Goal: Entertainment & Leisure: Consume media (video, audio)

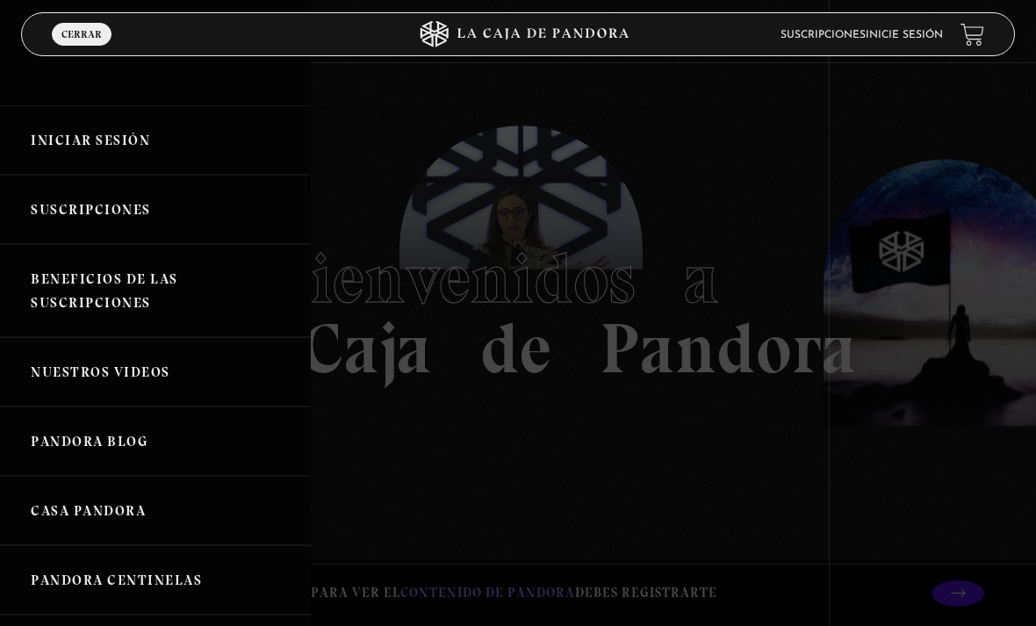
click at [94, 137] on link "Iniciar Sesión" at bounding box center [155, 139] width 311 height 69
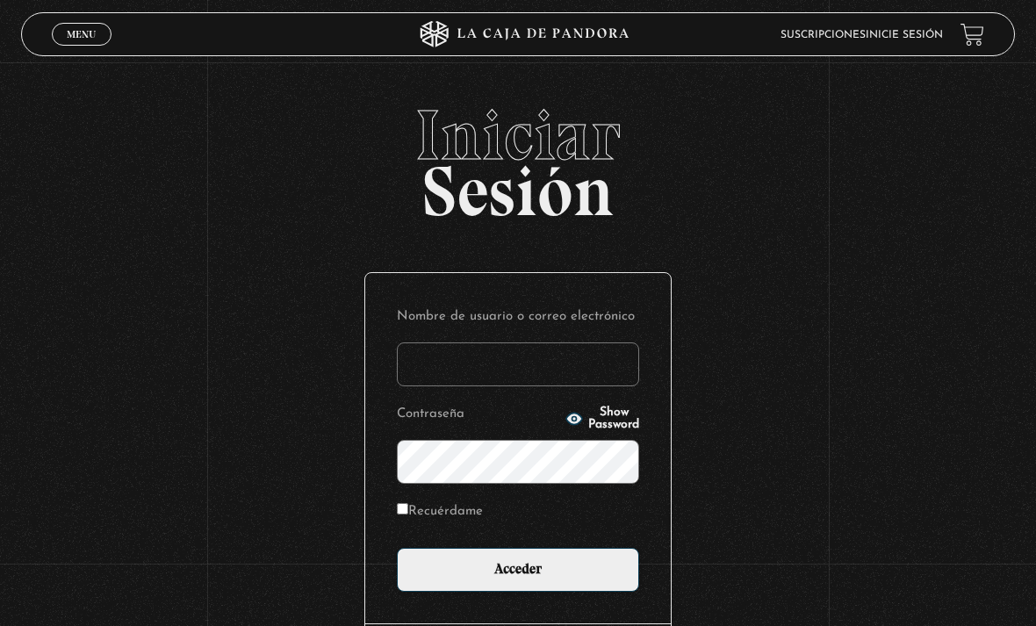
type input "[EMAIL_ADDRESS][DOMAIN_NAME]"
click at [518, 578] on input "Acceder" at bounding box center [518, 570] width 242 height 44
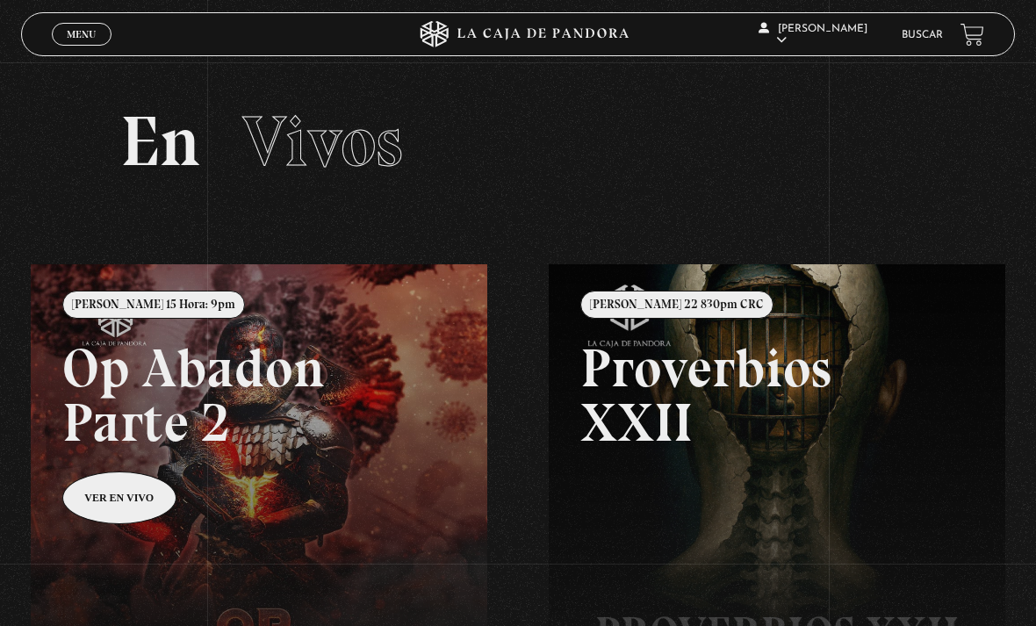
click at [78, 55] on div "Menu Cerrar" at bounding box center [207, 34] width 311 height 42
click at [90, 33] on span "Menu" at bounding box center [81, 34] width 29 height 11
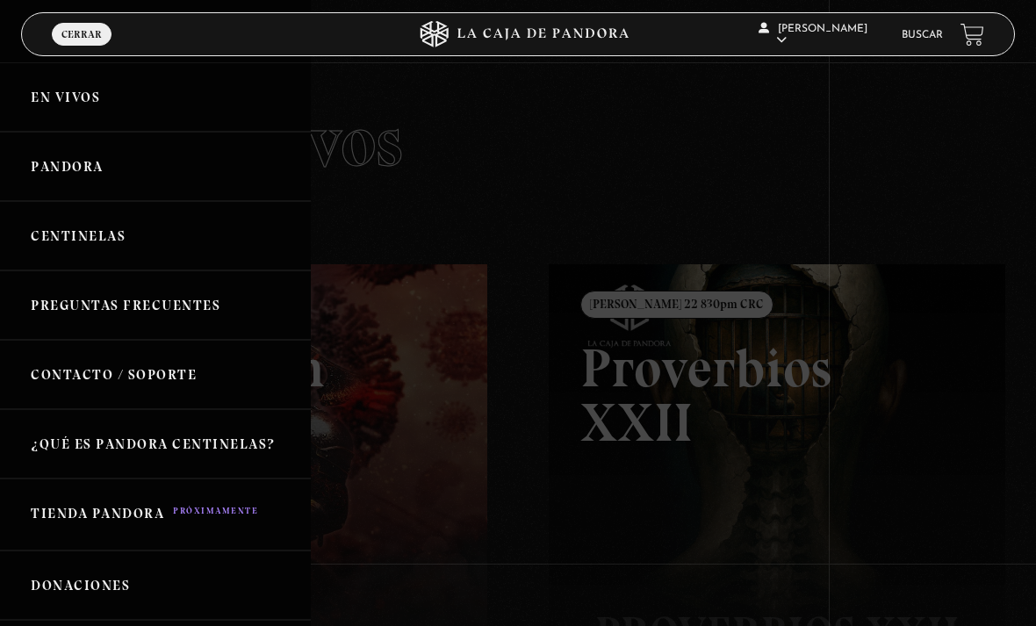
click at [126, 253] on link "Centinelas" at bounding box center [155, 235] width 311 height 69
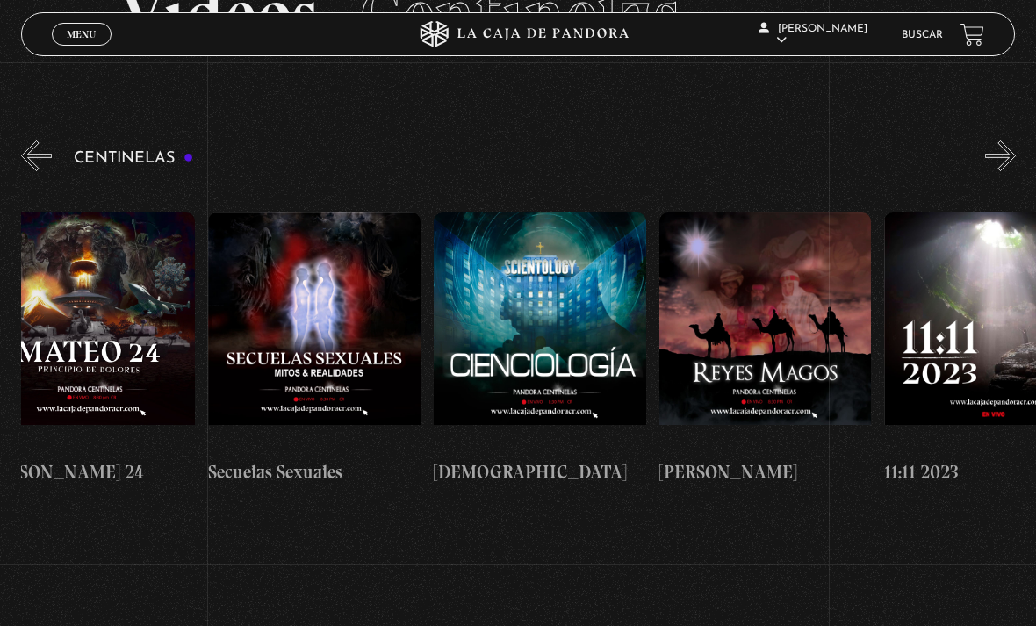
scroll to position [0, 9732]
click at [263, 291] on figure at bounding box center [315, 330] width 212 height 237
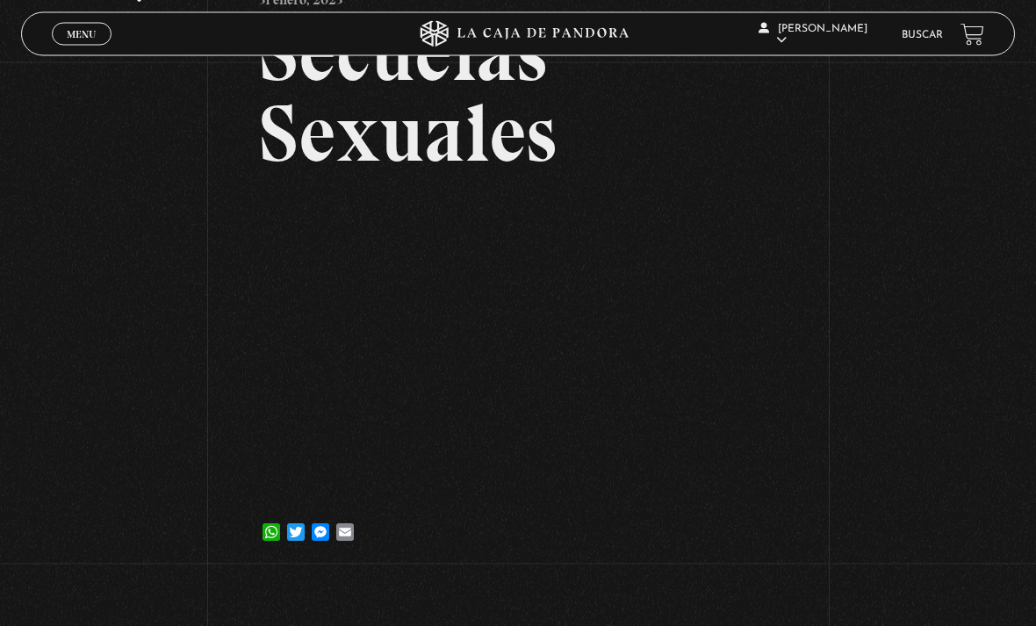
scroll to position [144, 0]
